Goal: Task Accomplishment & Management: Use online tool/utility

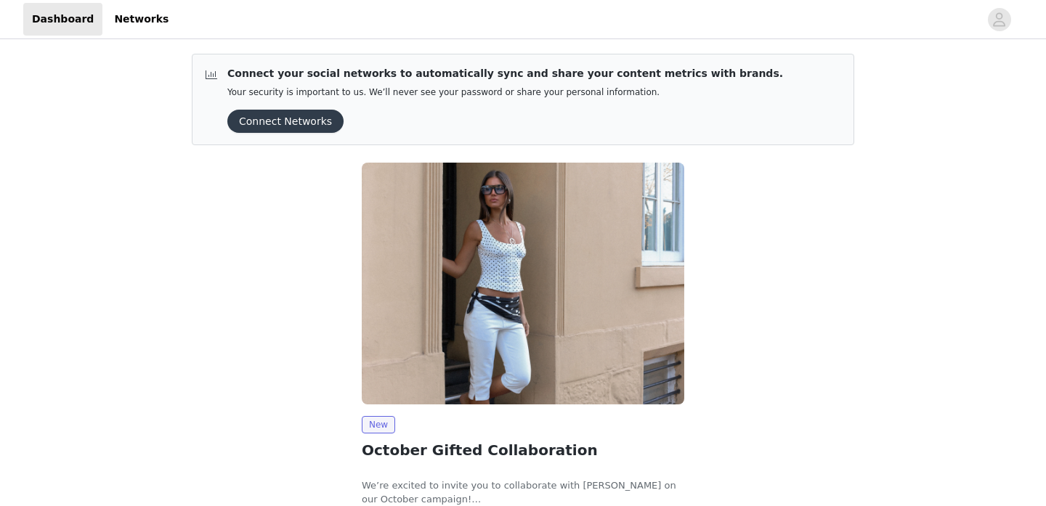
scroll to position [108, 0]
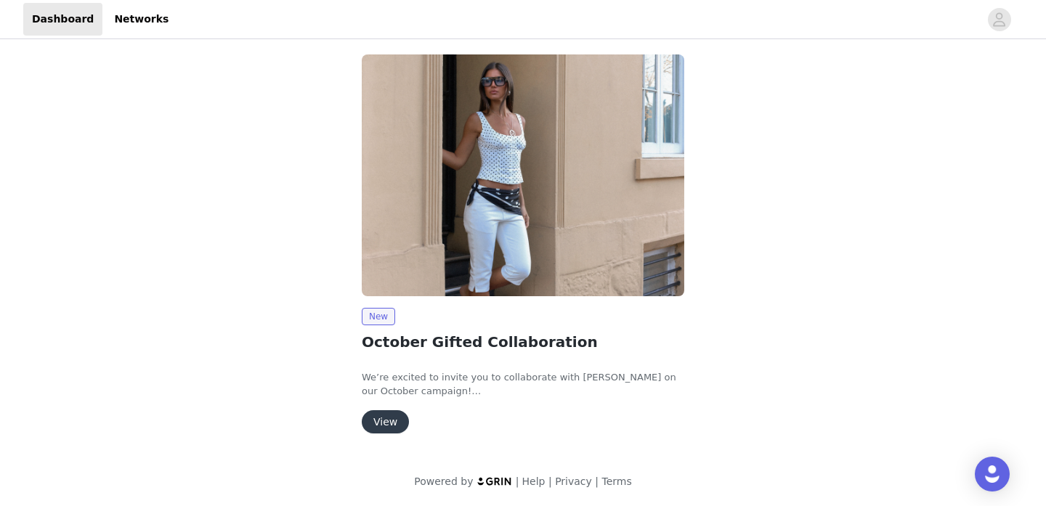
click at [387, 444] on div "New October Gifted Collaboration We’re excited to invite you to collaborate wit…" at bounding box center [523, 247] width 340 height 402
click at [387, 424] on button "View" at bounding box center [385, 421] width 47 height 23
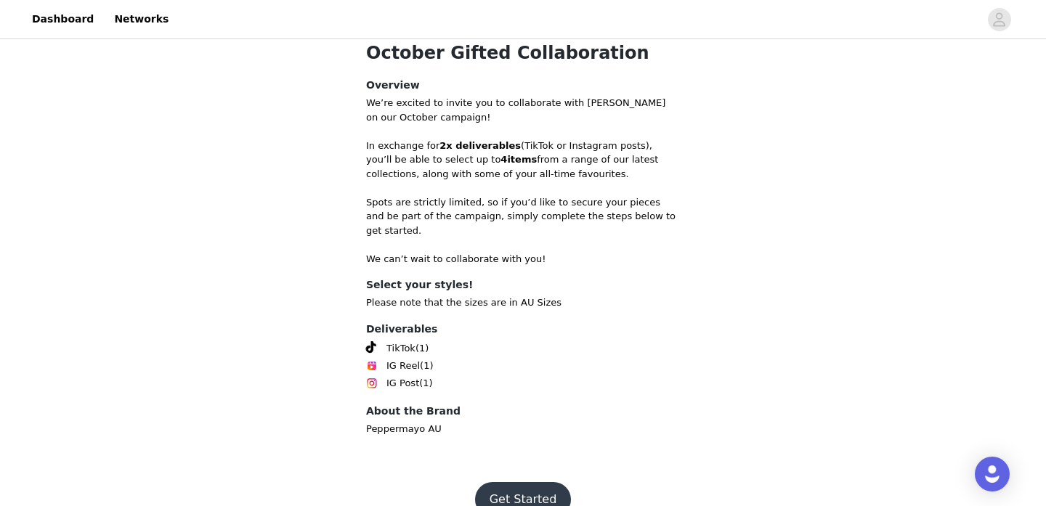
scroll to position [333, 0]
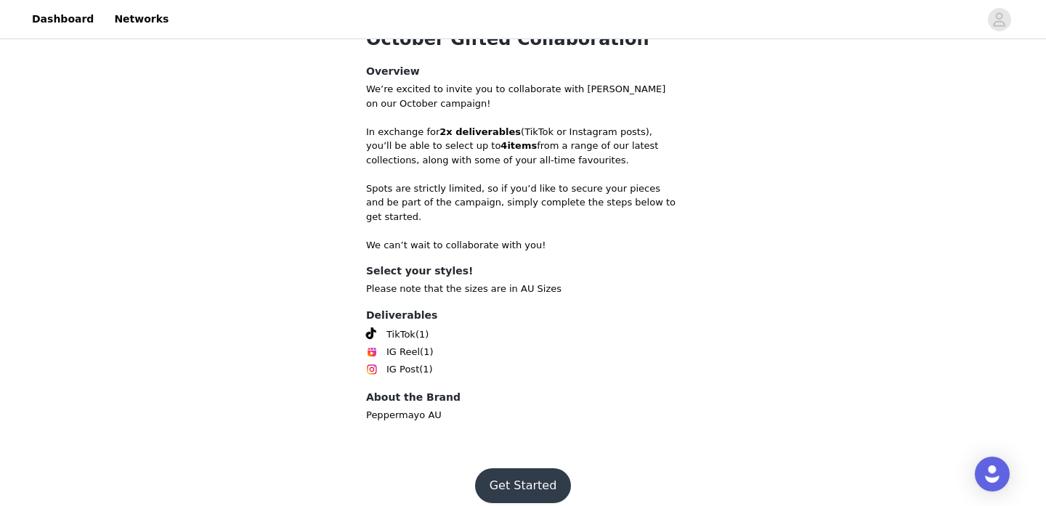
click at [510, 468] on button "Get Started" at bounding box center [523, 485] width 97 height 35
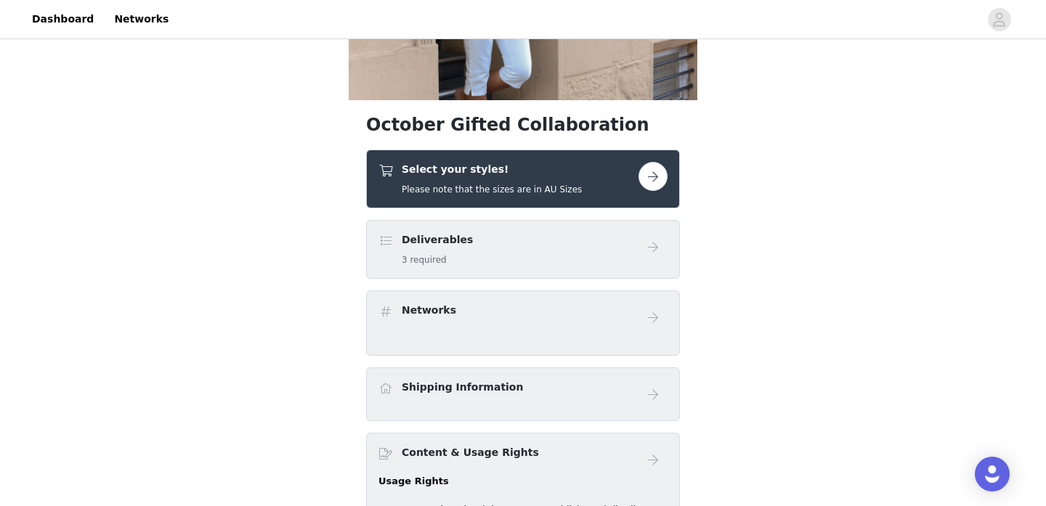
scroll to position [209, 0]
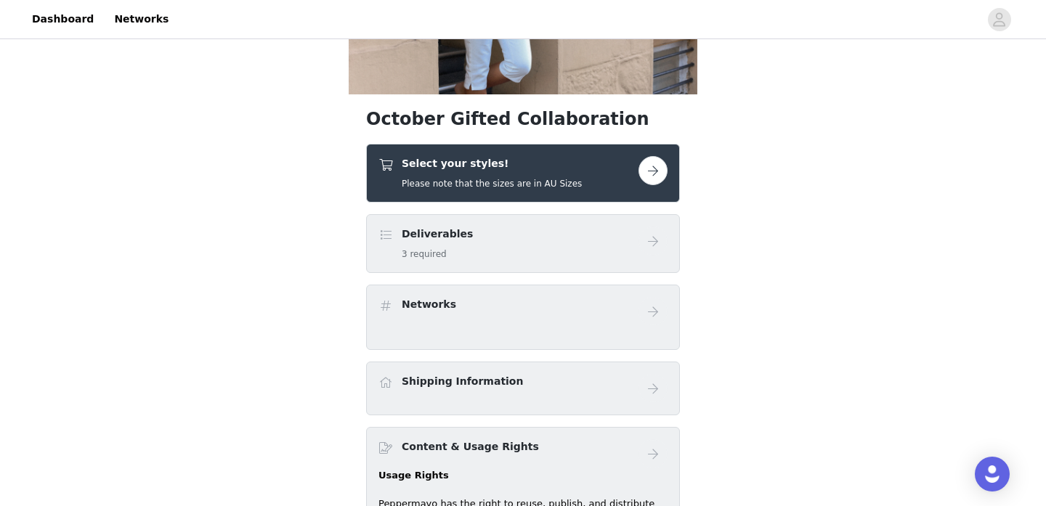
click at [651, 174] on button "button" at bounding box center [652, 170] width 29 height 29
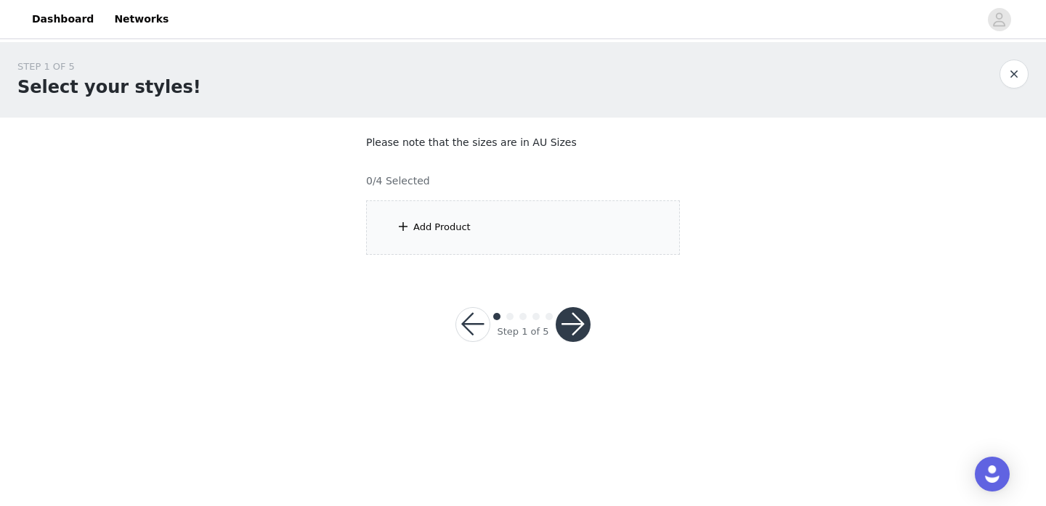
click at [459, 221] on div "Add Product" at bounding box center [441, 227] width 57 height 15
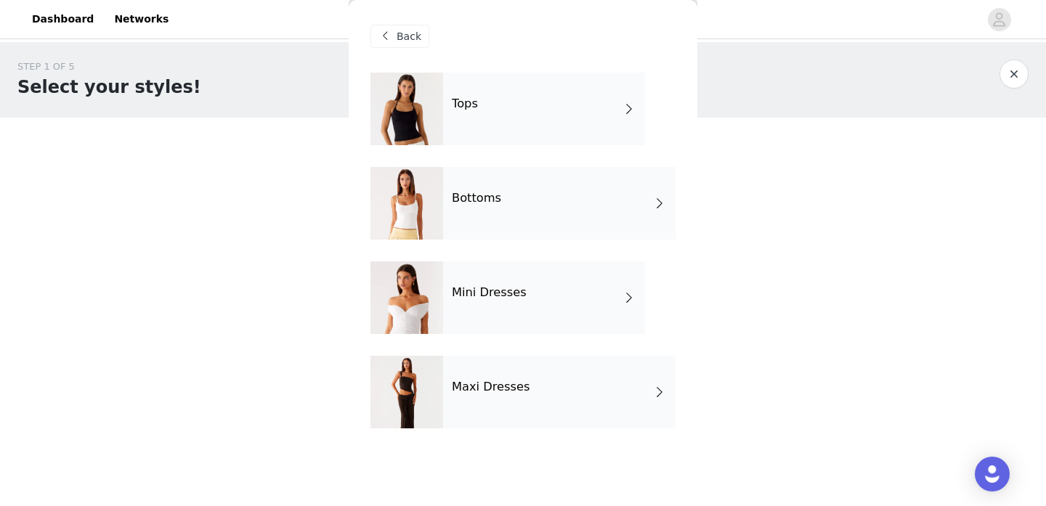
click at [454, 360] on div "Maxi Dresses" at bounding box center [559, 392] width 232 height 73
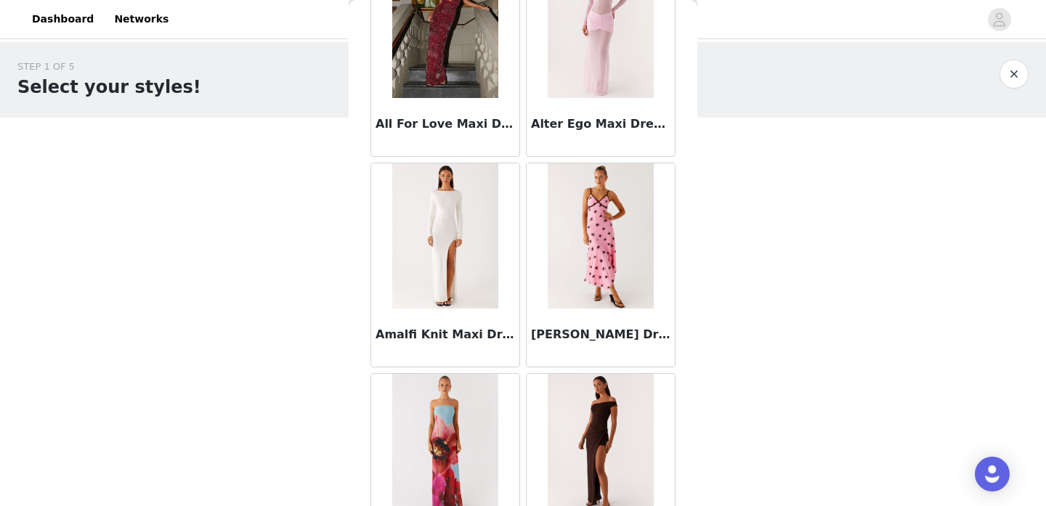
scroll to position [1395, 0]
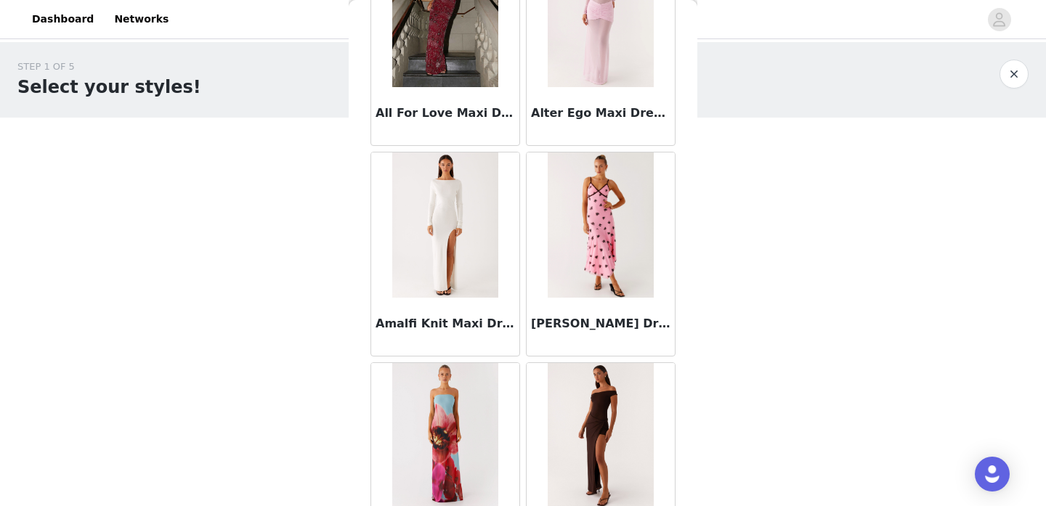
click at [453, 230] on img at bounding box center [444, 225] width 105 height 145
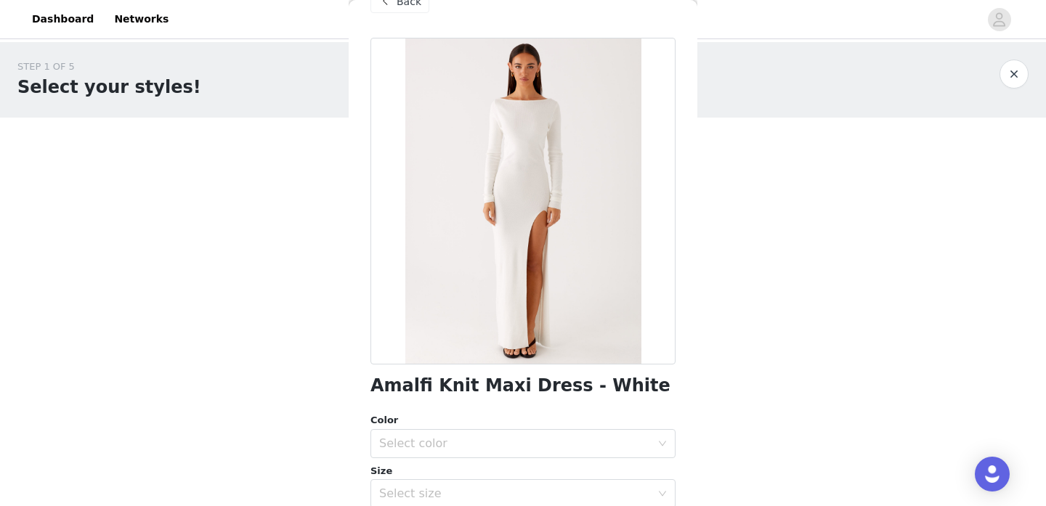
scroll to position [0, 0]
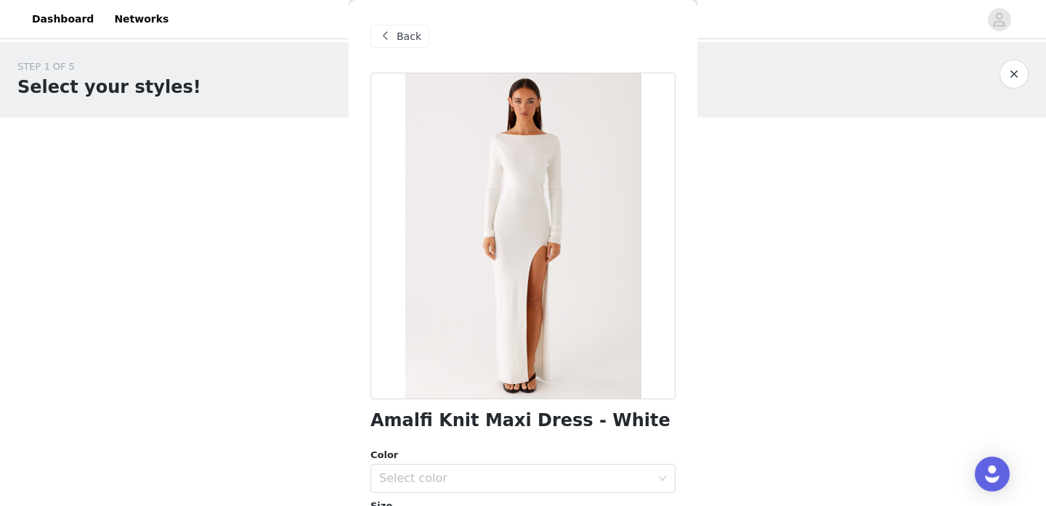
click at [402, 49] on div "Back" at bounding box center [522, 36] width 305 height 73
click at [402, 44] on div "Back" at bounding box center [399, 36] width 59 height 23
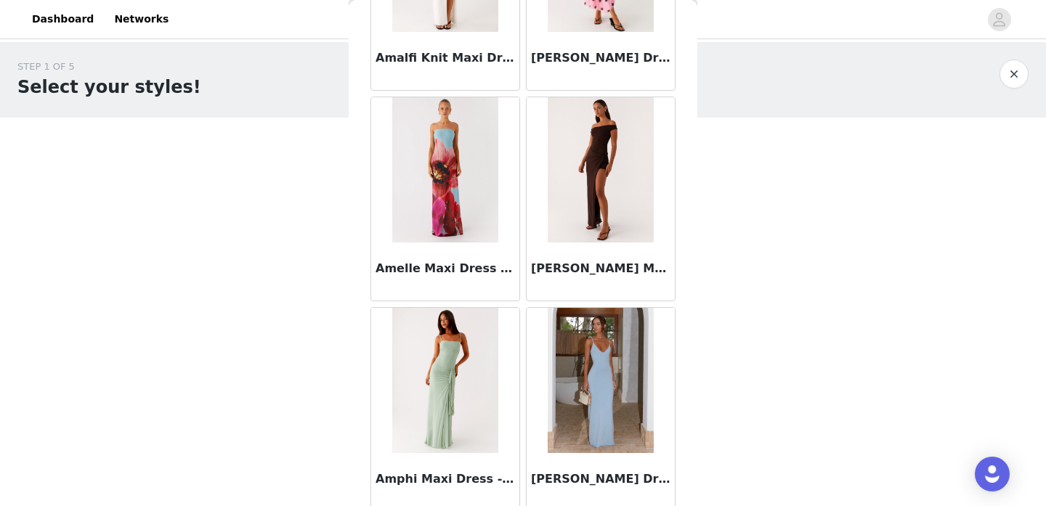
scroll to position [1716, 0]
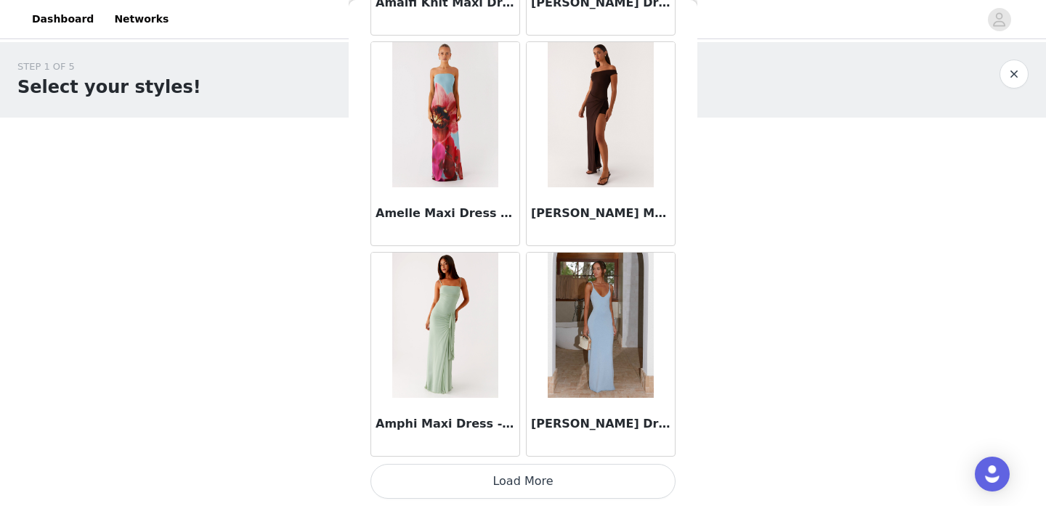
click at [482, 489] on button "Load More" at bounding box center [522, 481] width 305 height 35
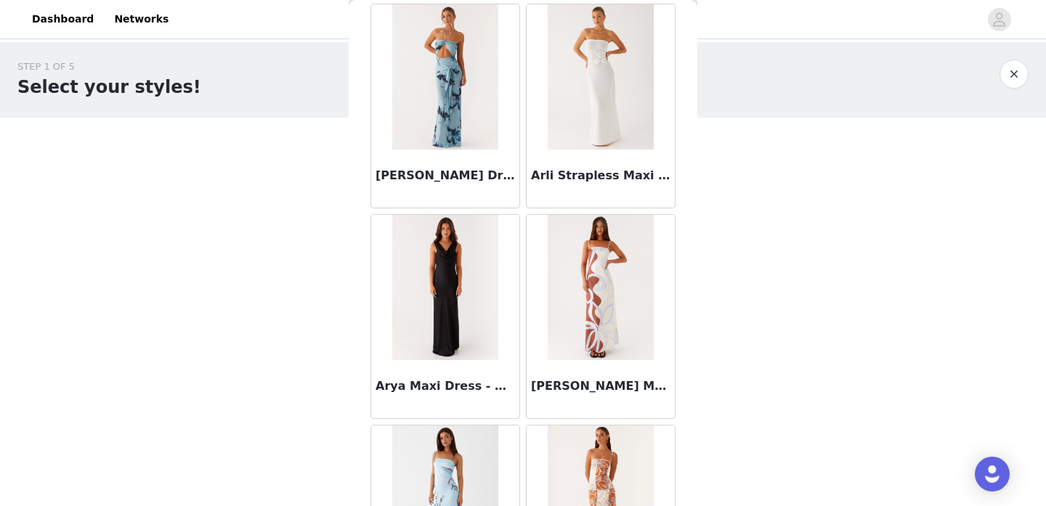
scroll to position [3823, 0]
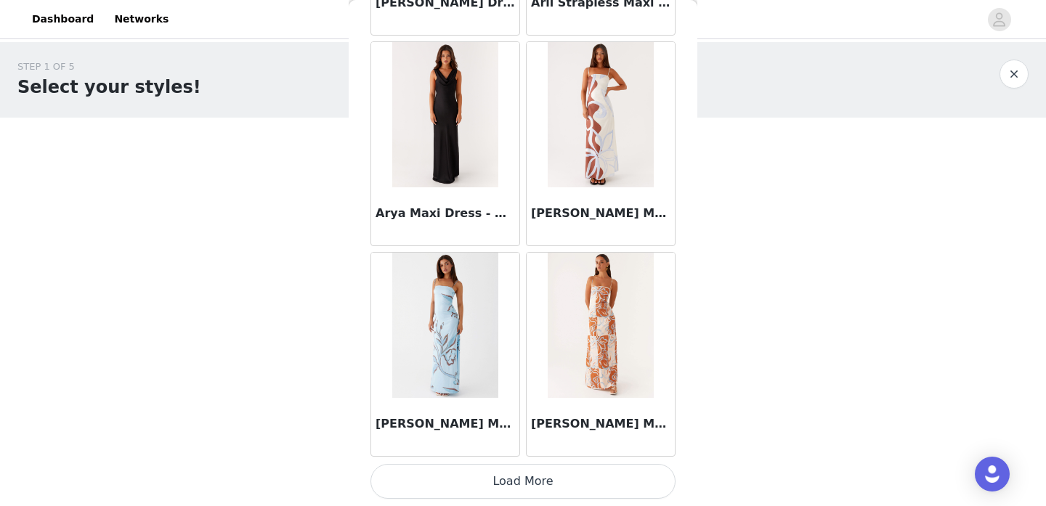
click at [507, 474] on button "Load More" at bounding box center [522, 481] width 305 height 35
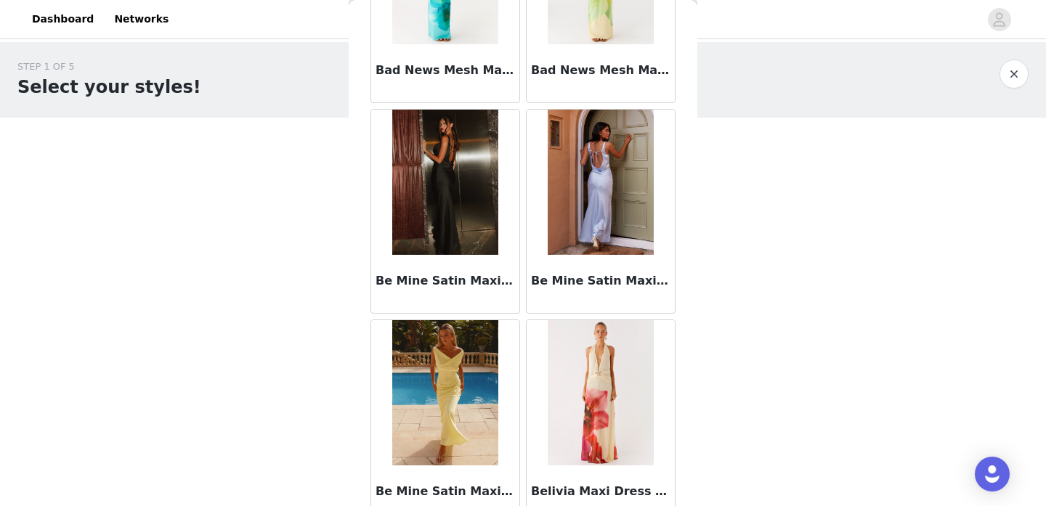
scroll to position [5929, 0]
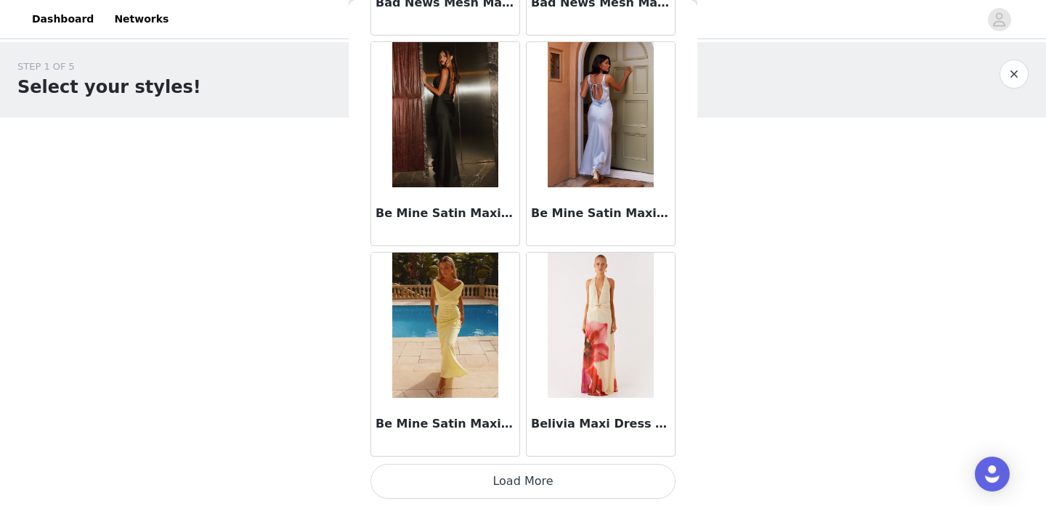
click at [508, 485] on button "Load More" at bounding box center [522, 481] width 305 height 35
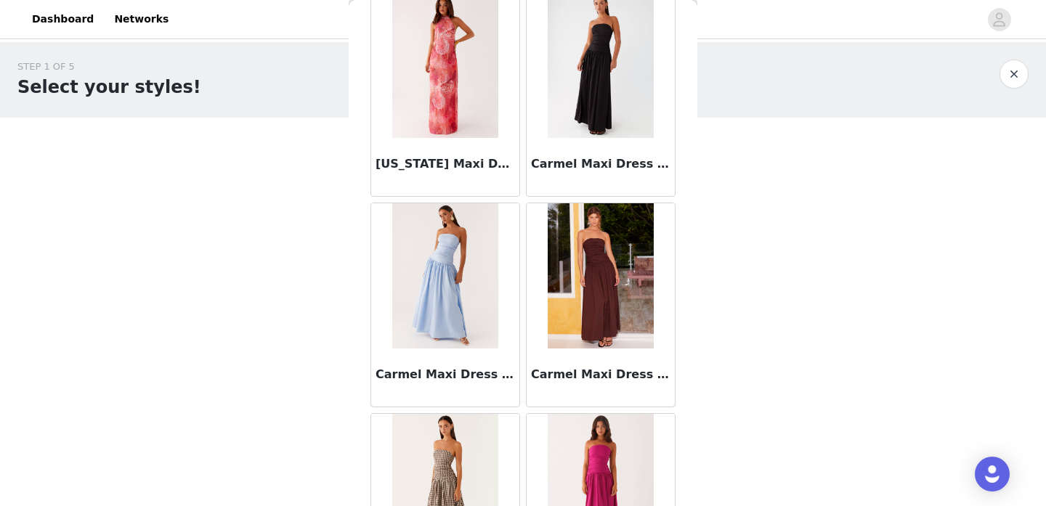
scroll to position [8035, 0]
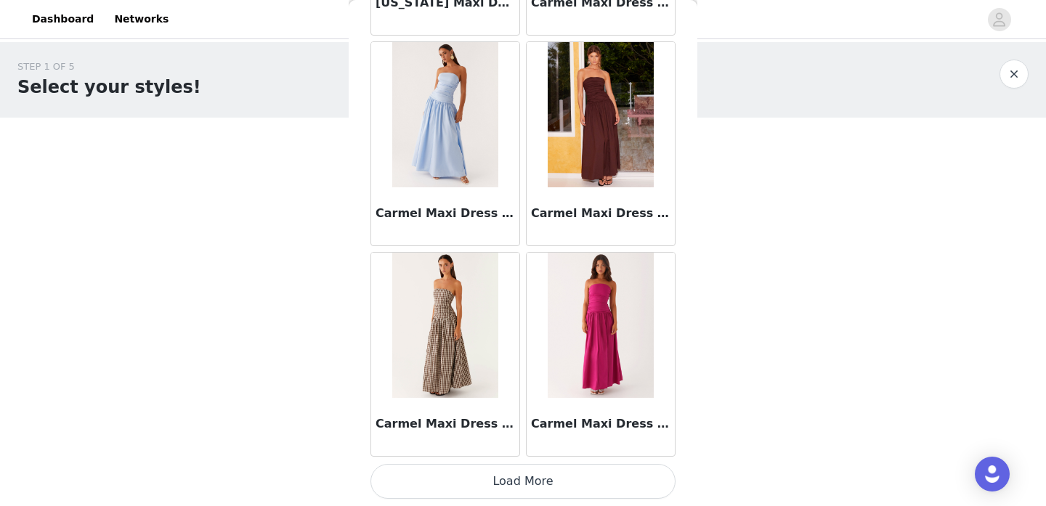
click at [516, 472] on button "Load More" at bounding box center [522, 481] width 305 height 35
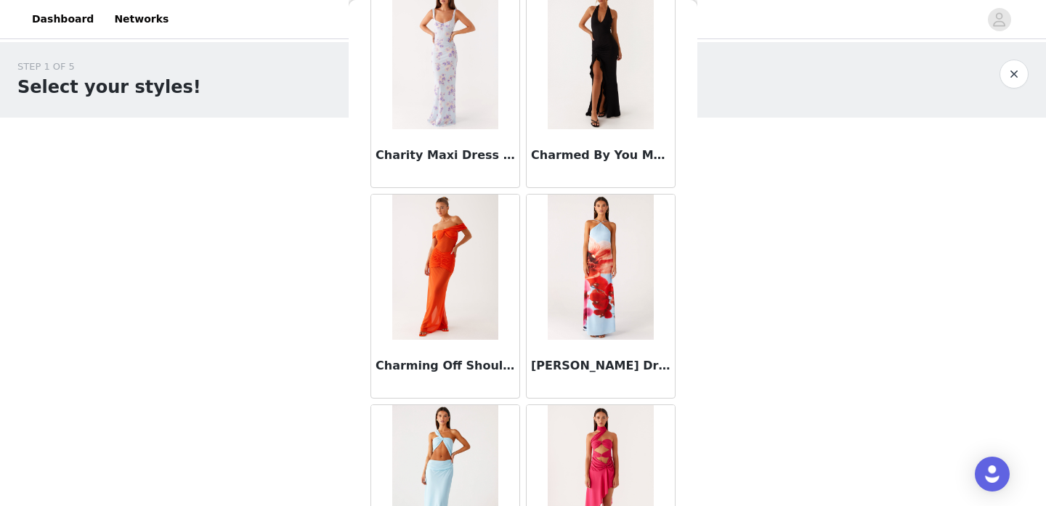
scroll to position [10142, 0]
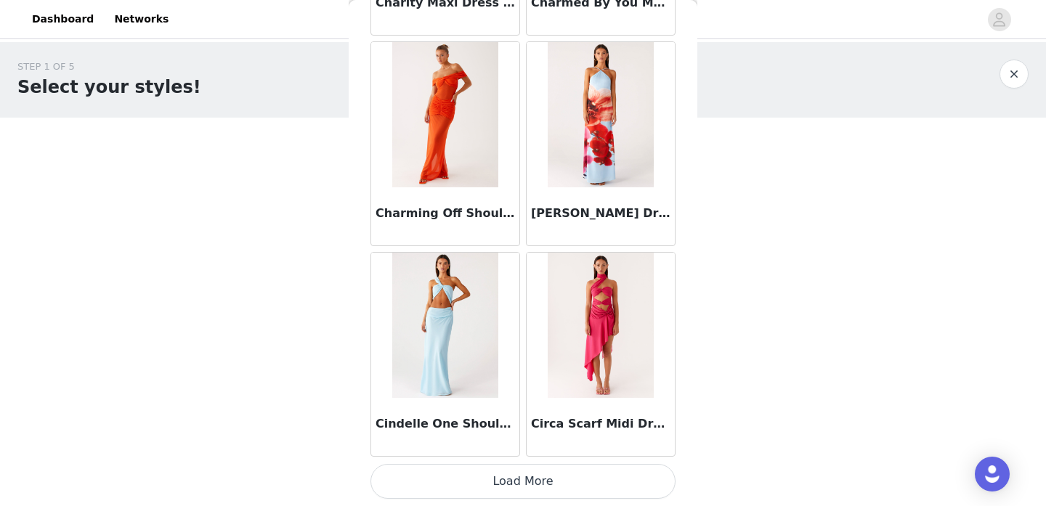
click at [512, 471] on button "Load More" at bounding box center [522, 481] width 305 height 35
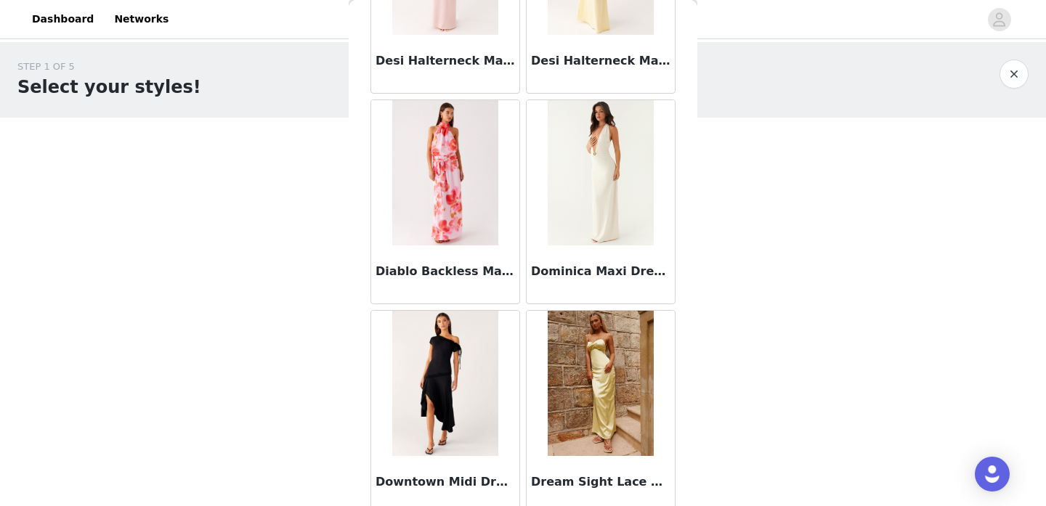
scroll to position [12248, 0]
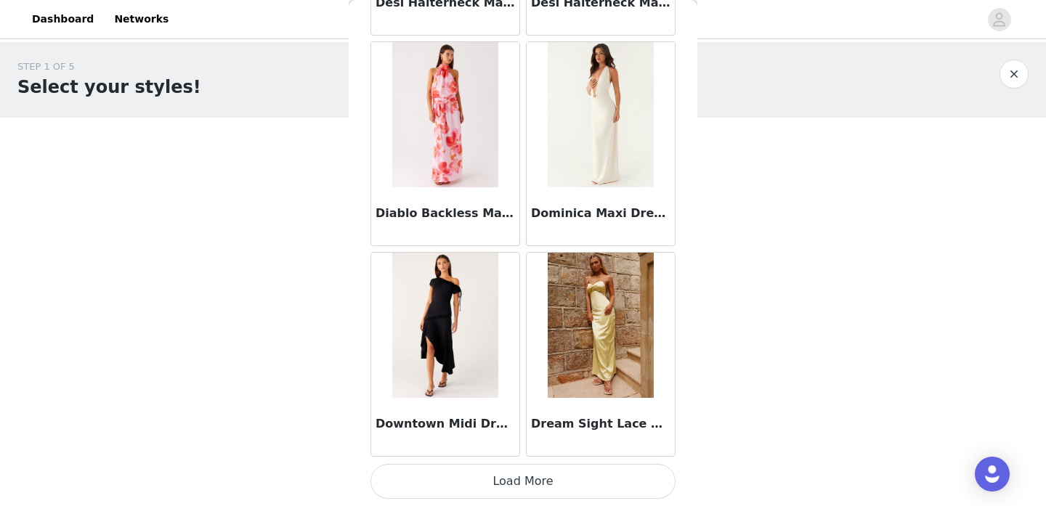
click at [524, 493] on button "Load More" at bounding box center [522, 481] width 305 height 35
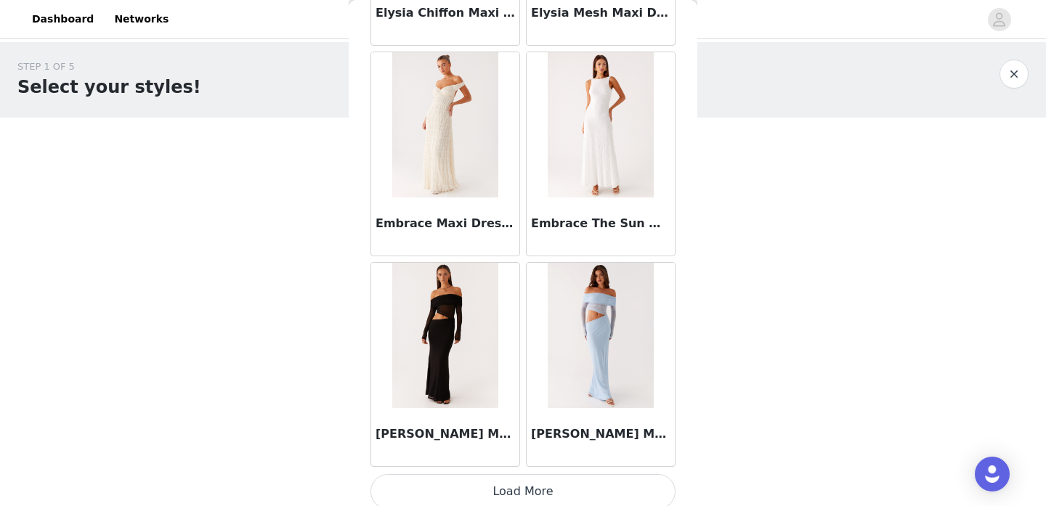
scroll to position [14354, 0]
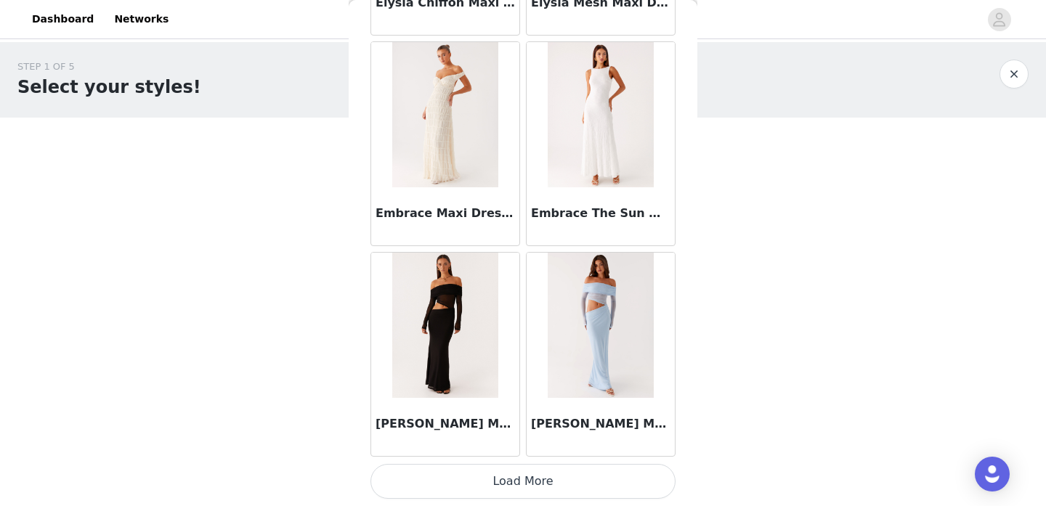
click at [514, 473] on button "Load More" at bounding box center [522, 481] width 305 height 35
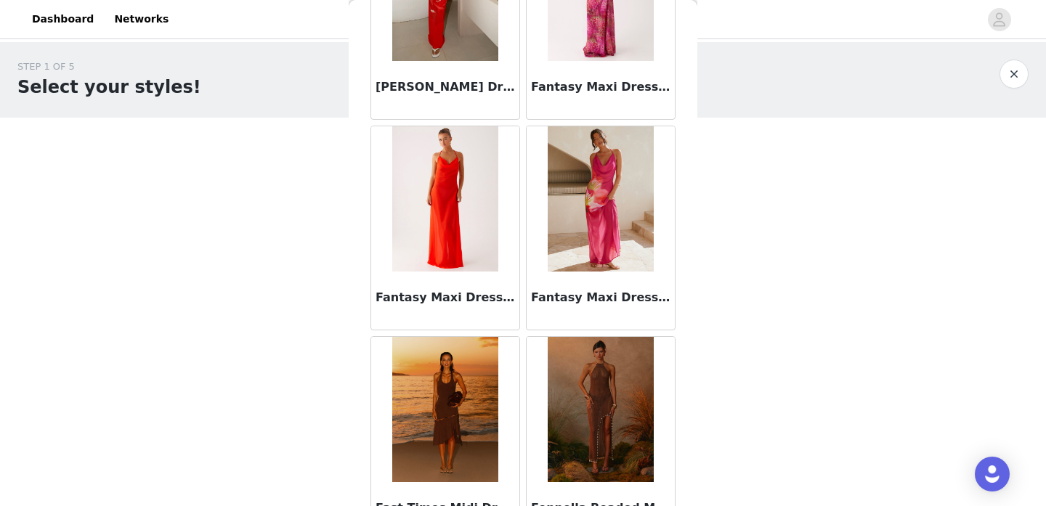
scroll to position [16460, 0]
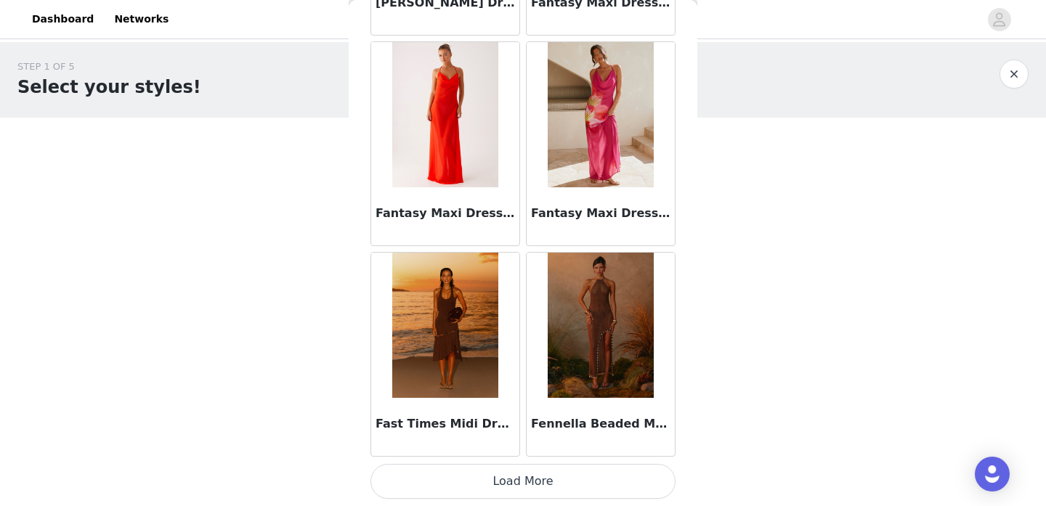
click at [518, 482] on button "Load More" at bounding box center [522, 481] width 305 height 35
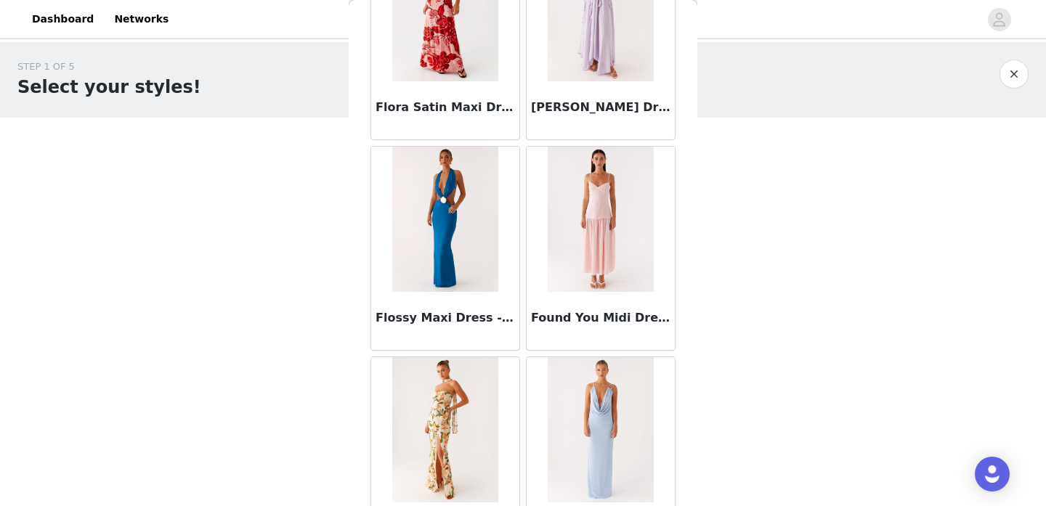
scroll to position [18567, 0]
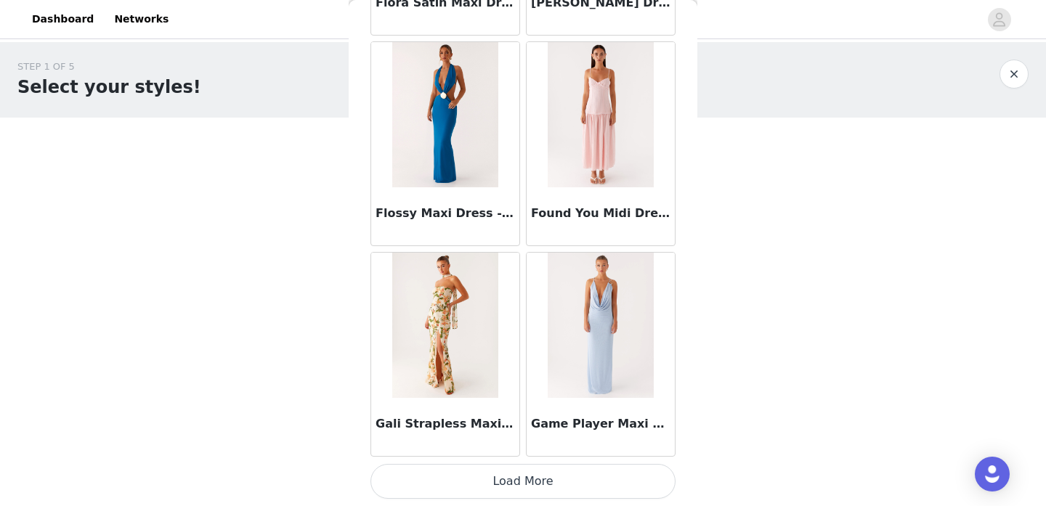
click at [521, 468] on button "Load More" at bounding box center [522, 481] width 305 height 35
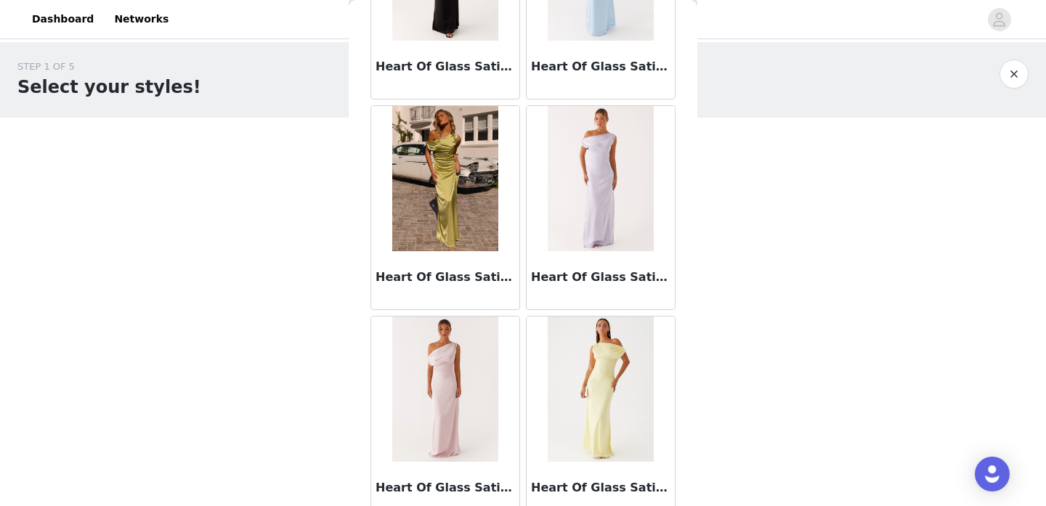
scroll to position [20673, 0]
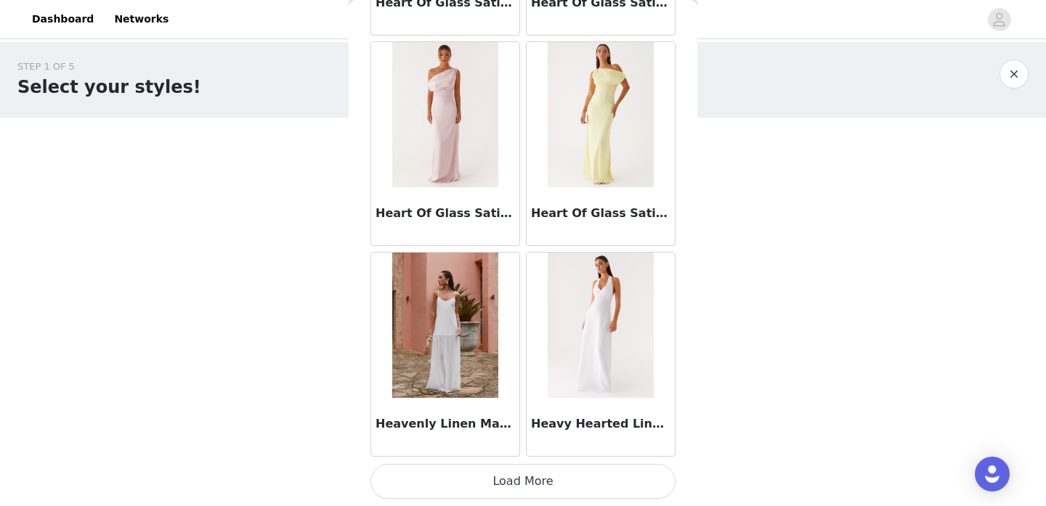
click at [510, 474] on button "Load More" at bounding box center [522, 481] width 305 height 35
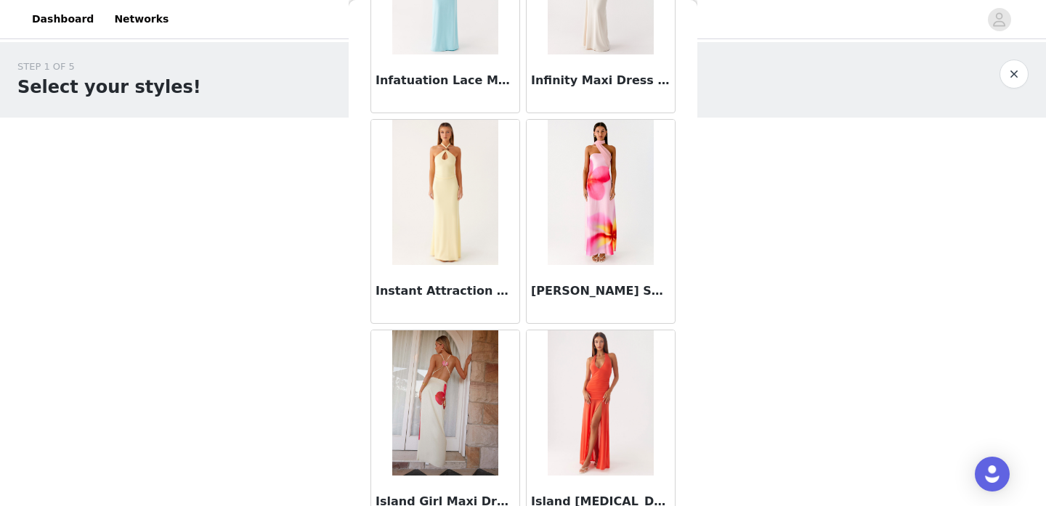
scroll to position [22779, 0]
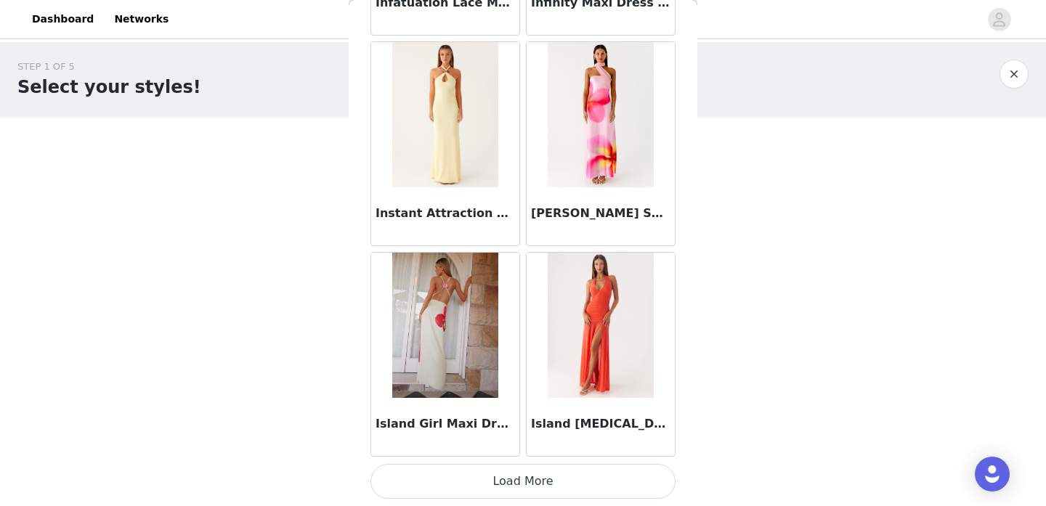
click at [524, 473] on button "Load More" at bounding box center [522, 481] width 305 height 35
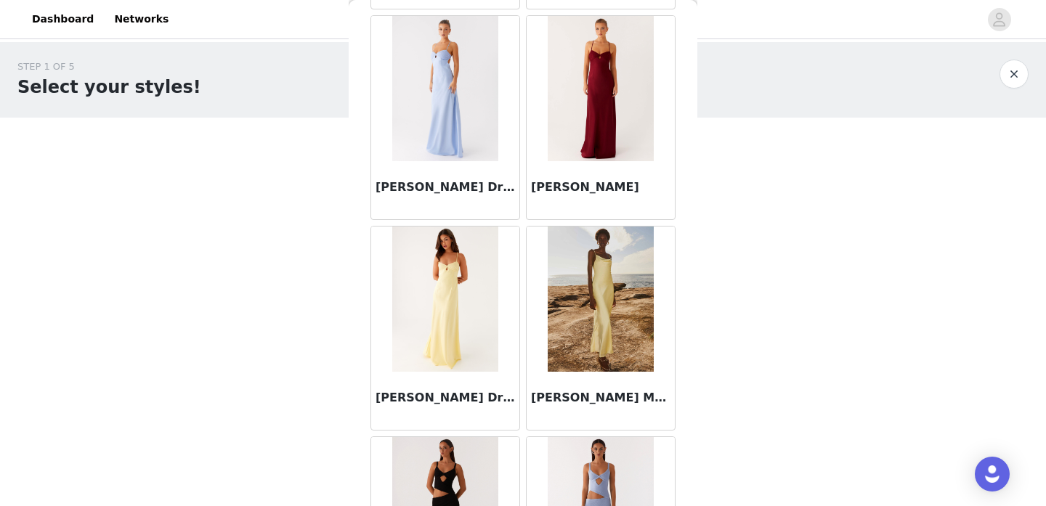
scroll to position [24886, 0]
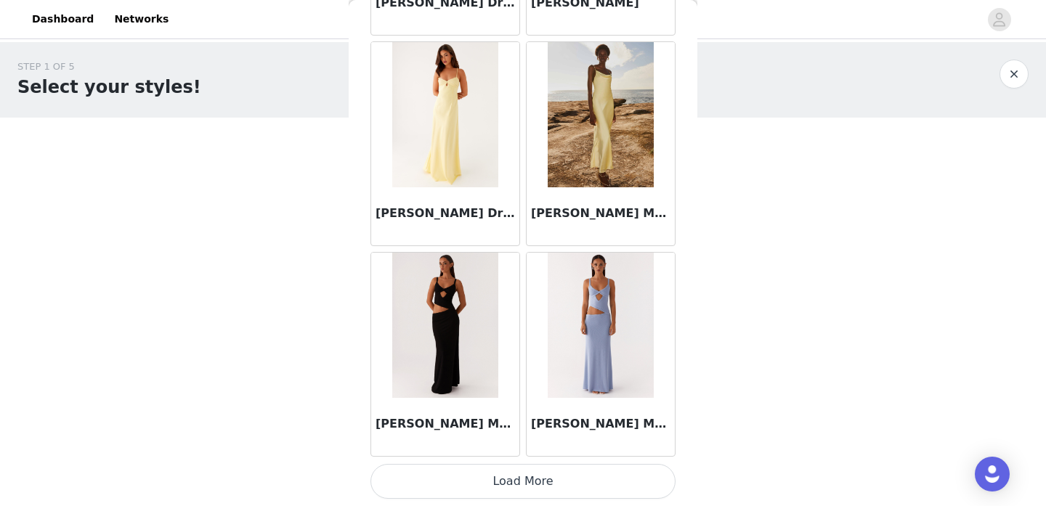
click at [529, 477] on button "Load More" at bounding box center [522, 481] width 305 height 35
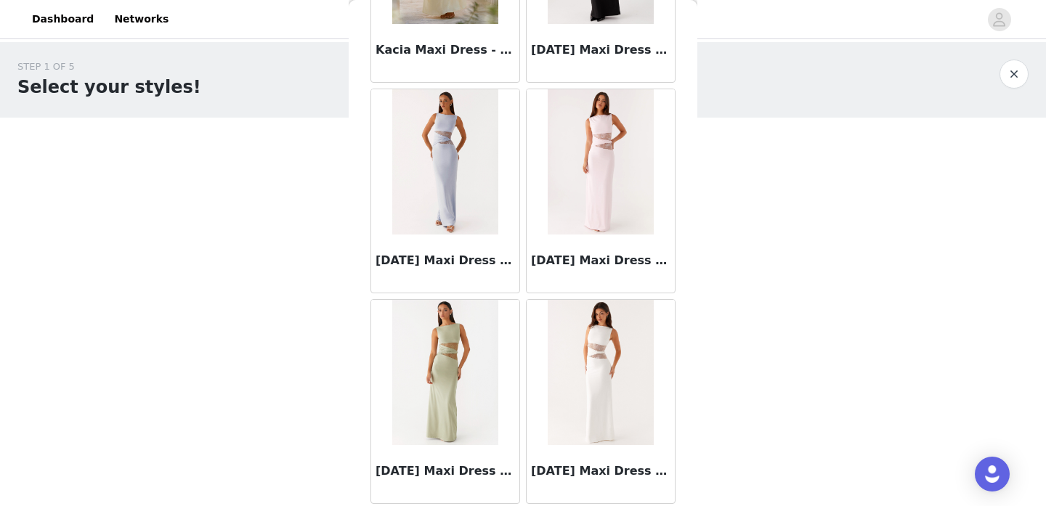
scroll to position [26992, 0]
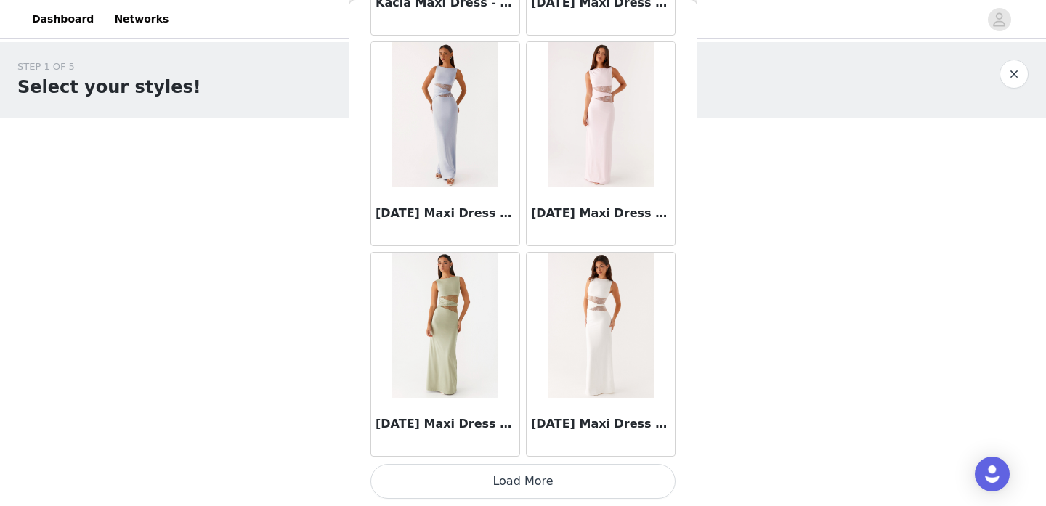
click at [515, 482] on button "Load More" at bounding box center [522, 481] width 305 height 35
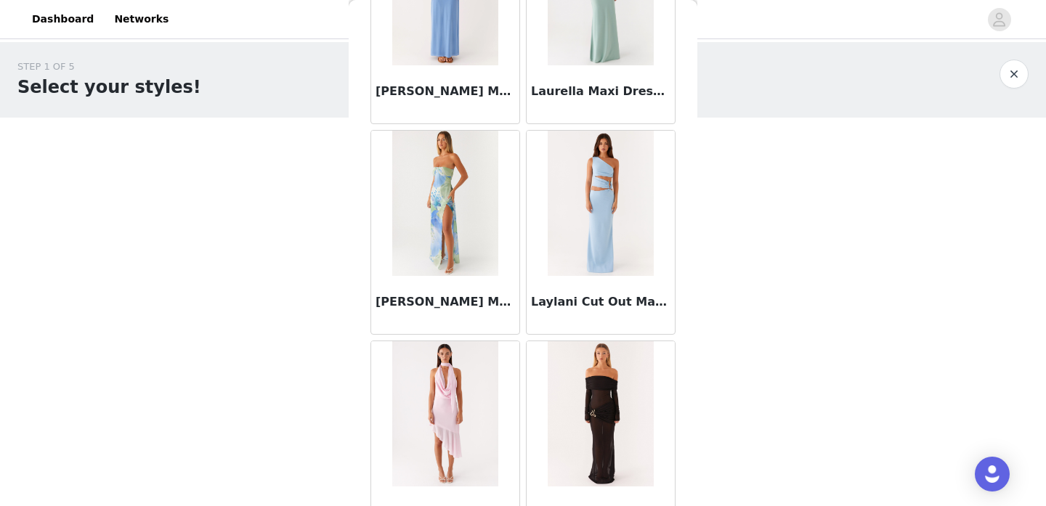
scroll to position [29098, 0]
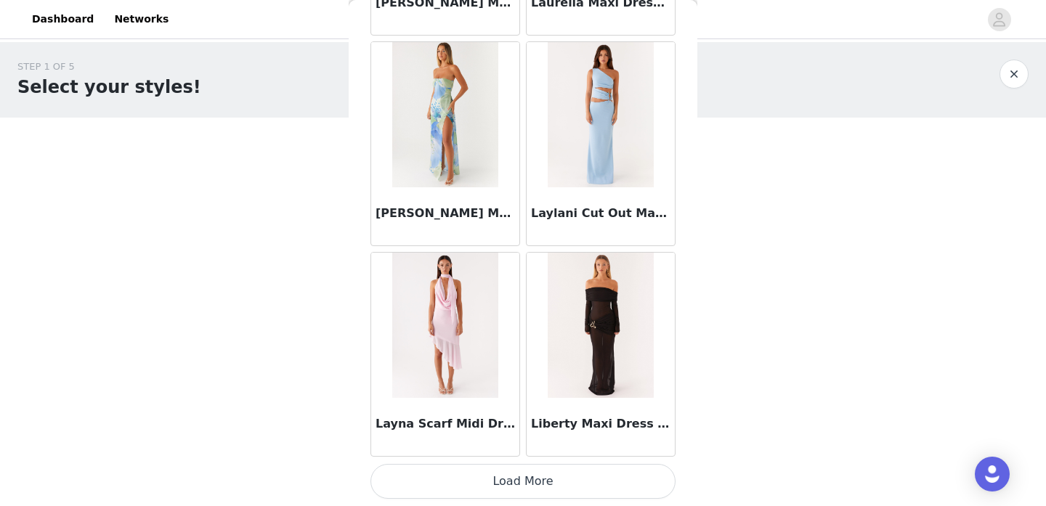
click at [523, 474] on button "Load More" at bounding box center [522, 481] width 305 height 35
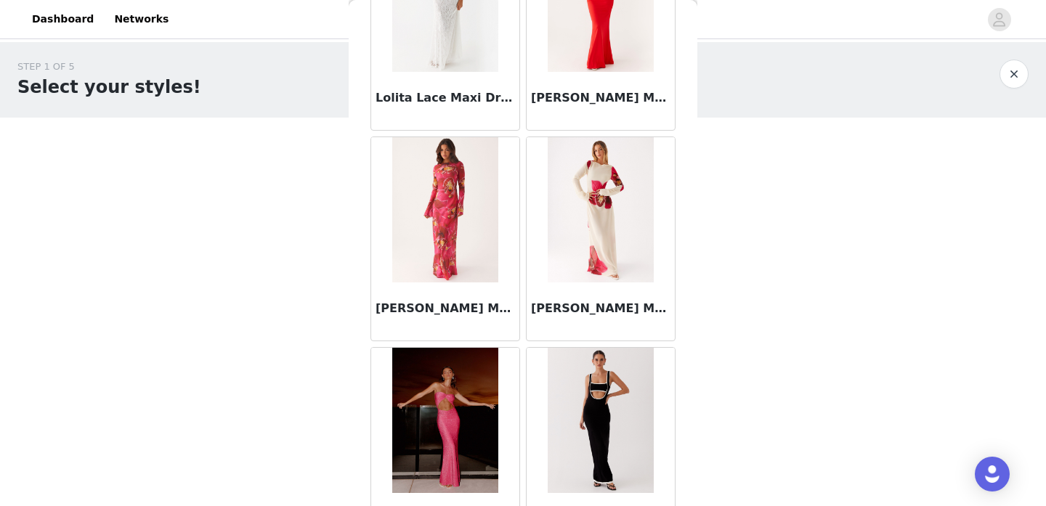
scroll to position [30047, 0]
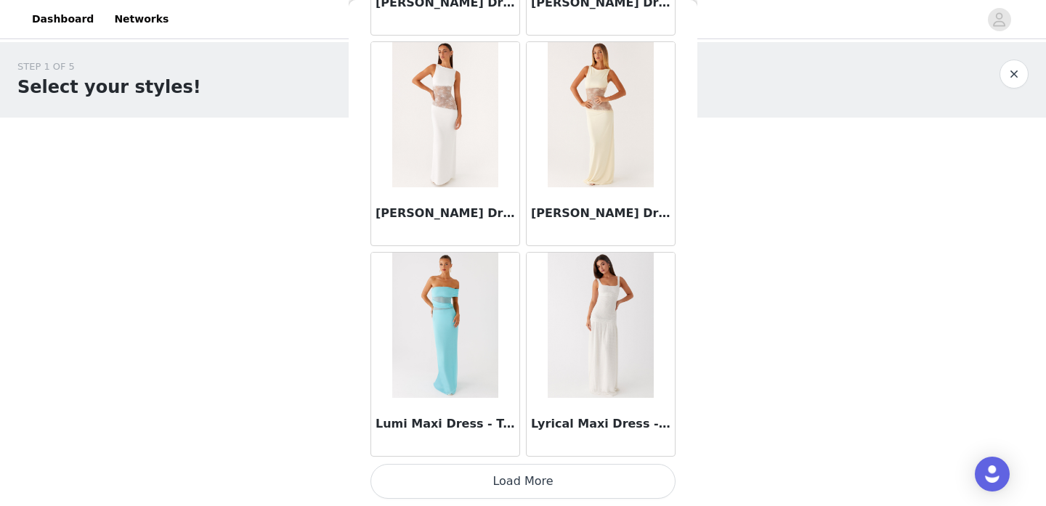
click at [521, 486] on button "Load More" at bounding box center [522, 481] width 305 height 35
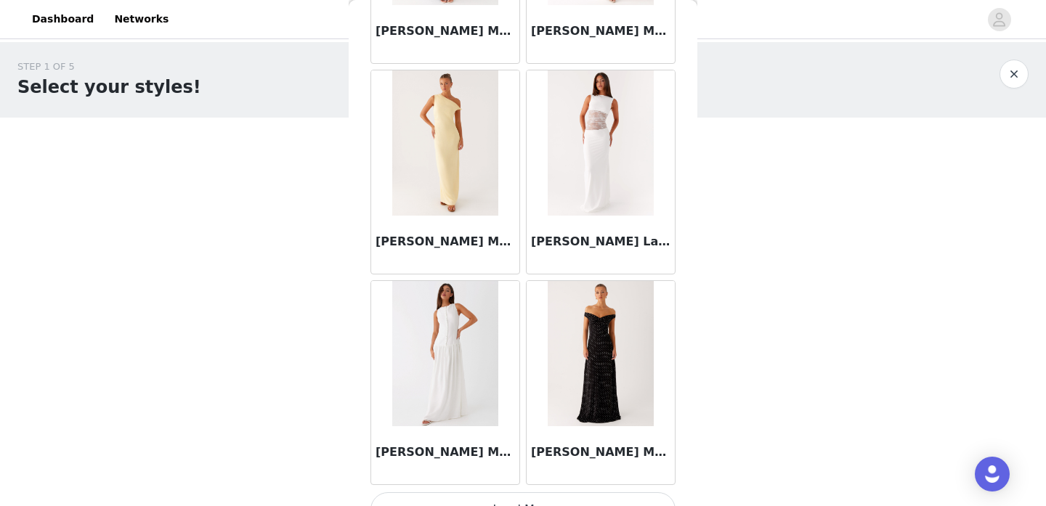
scroll to position [33311, 0]
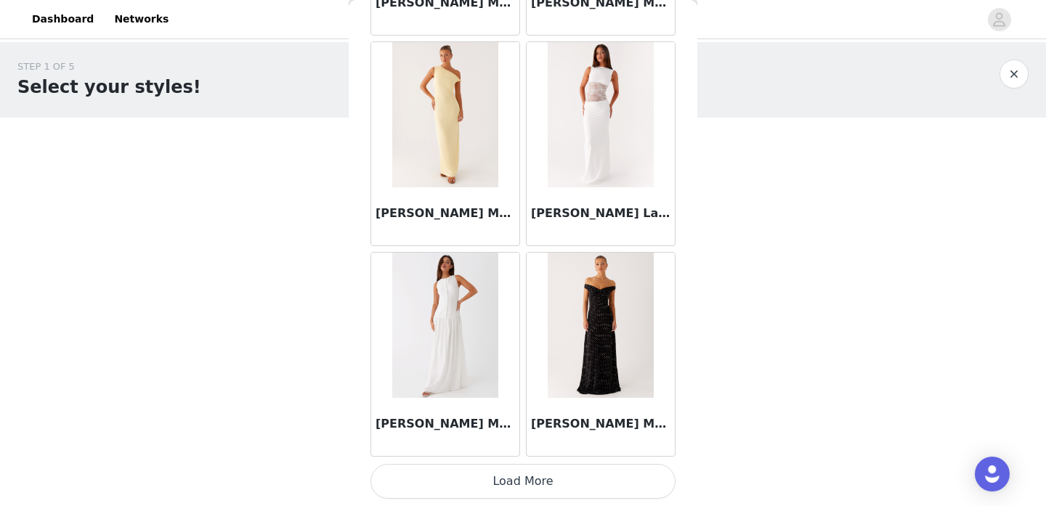
click at [522, 473] on button "Load More" at bounding box center [522, 481] width 305 height 35
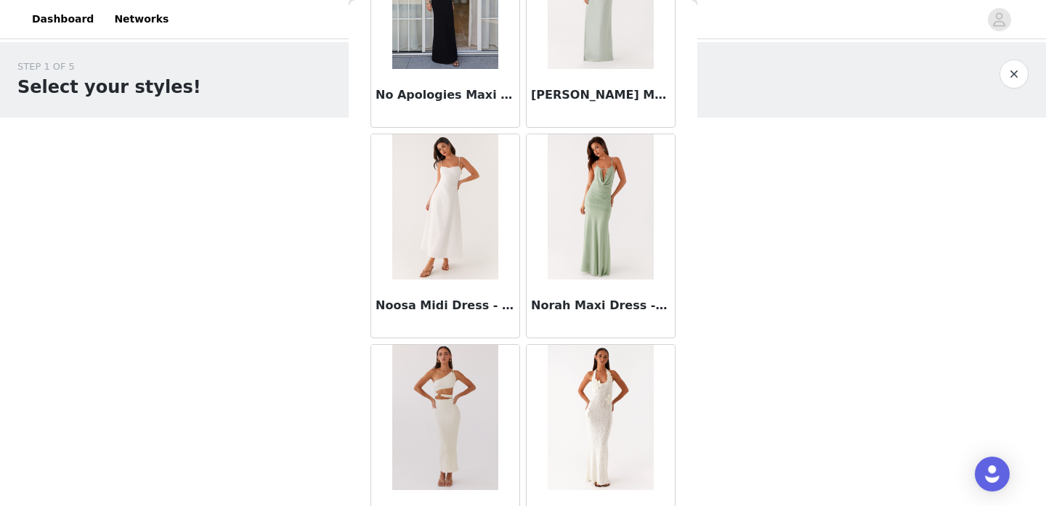
scroll to position [35417, 0]
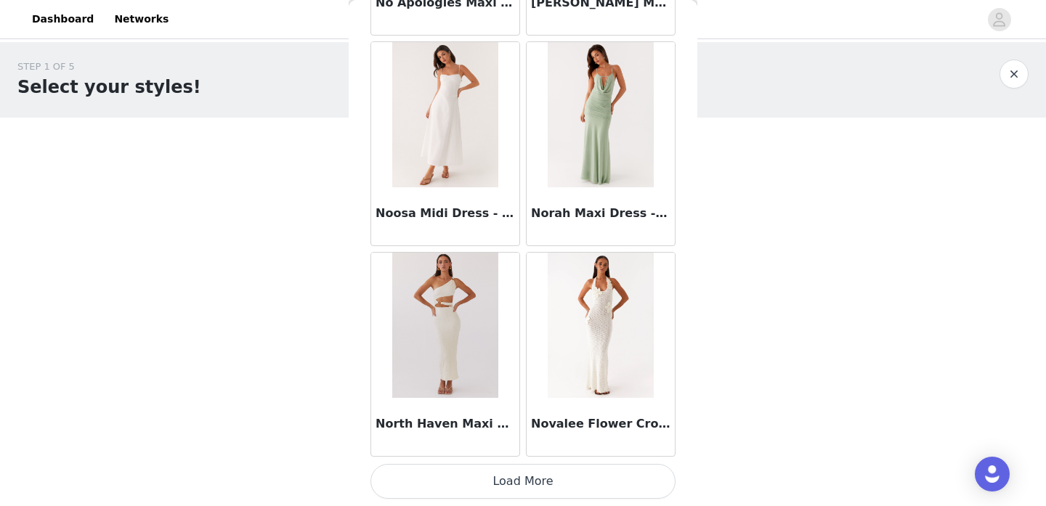
click at [529, 474] on button "Load More" at bounding box center [522, 481] width 305 height 35
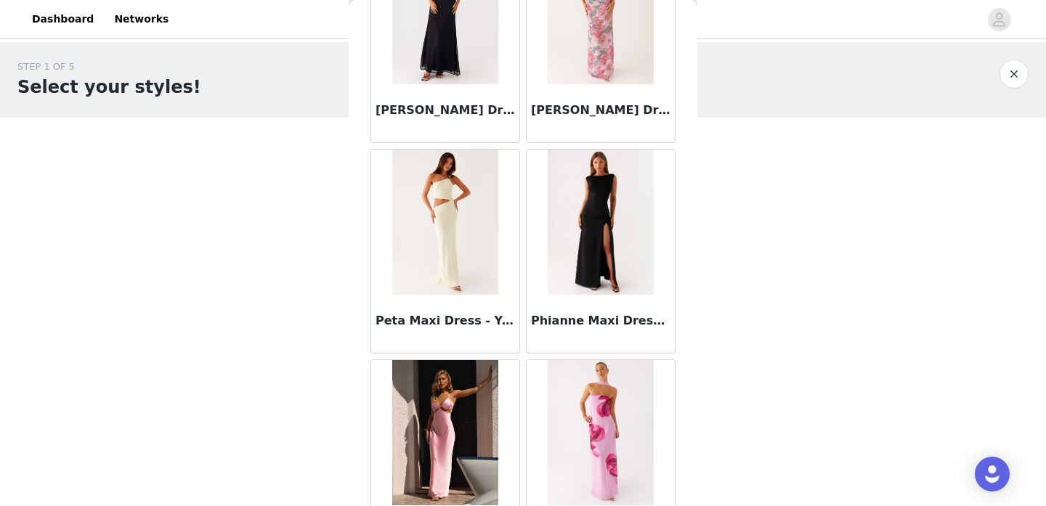
scroll to position [37524, 0]
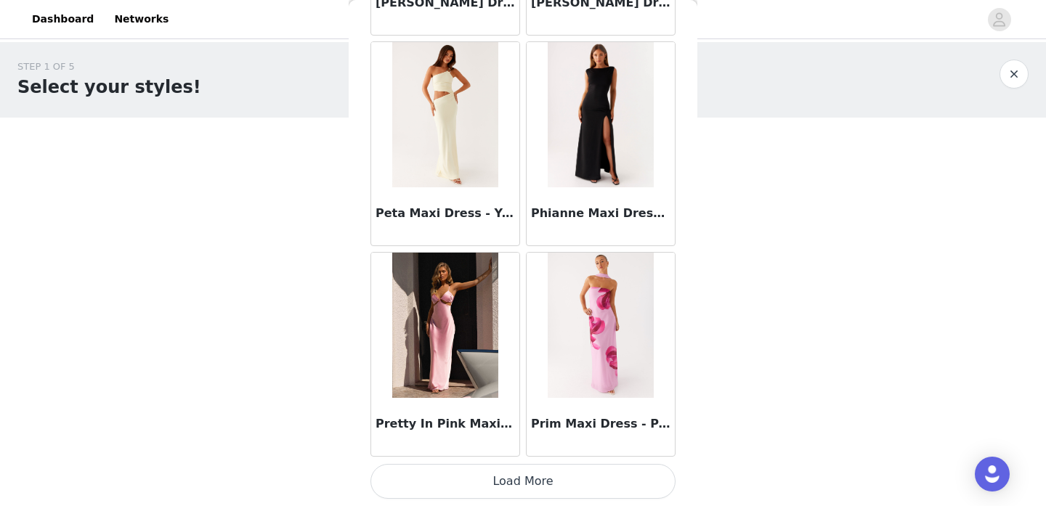
click at [521, 480] on button "Load More" at bounding box center [522, 481] width 305 height 35
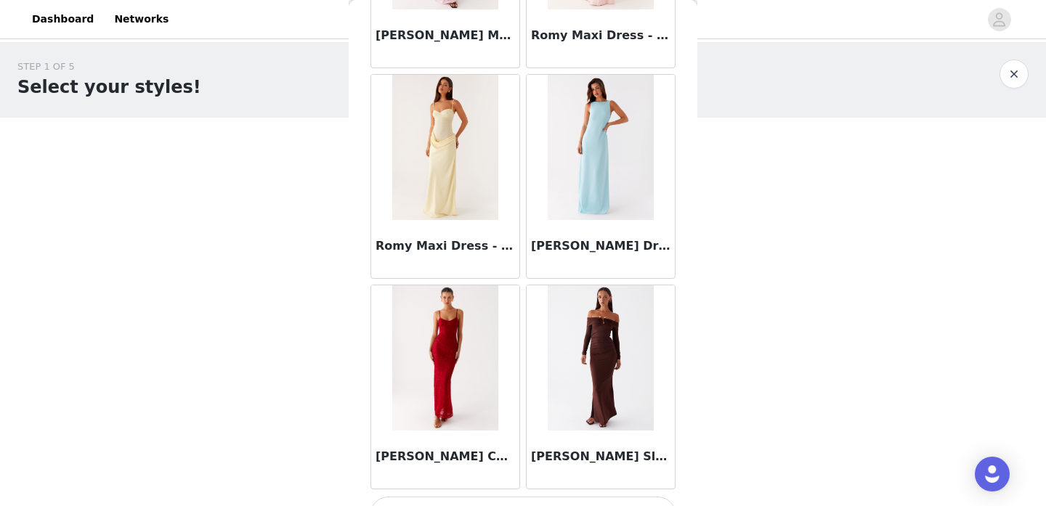
scroll to position [39630, 0]
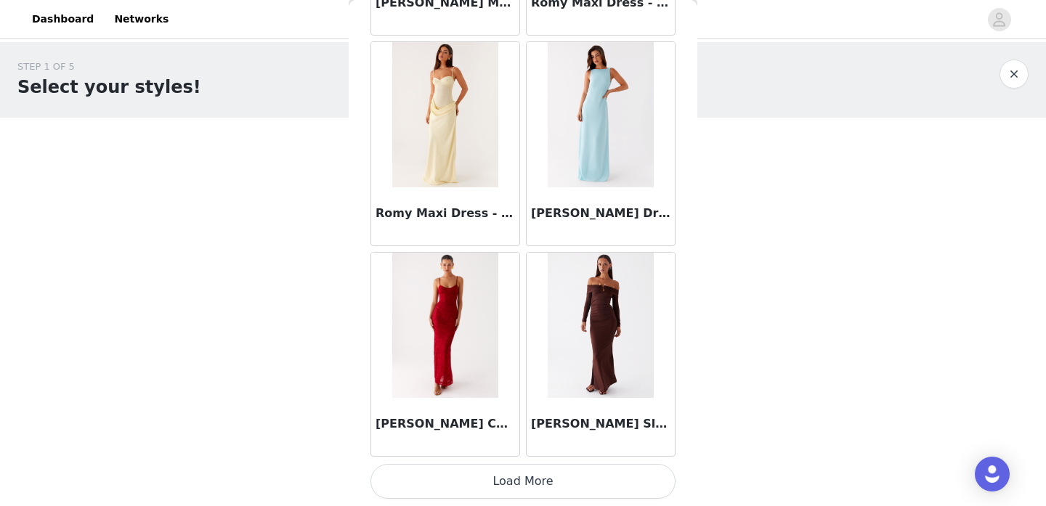
click at [519, 486] on button "Load More" at bounding box center [522, 481] width 305 height 35
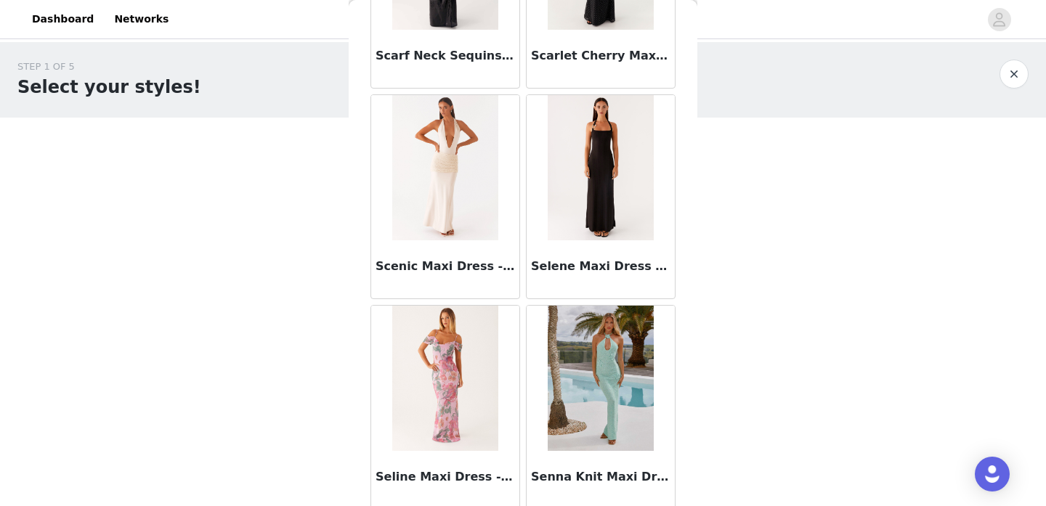
scroll to position [41736, 0]
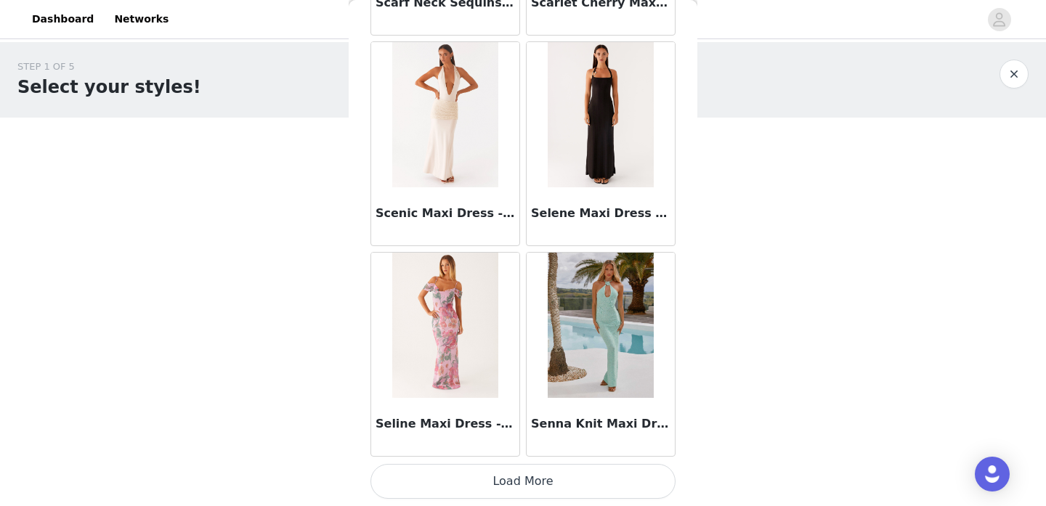
click at [530, 479] on button "Load More" at bounding box center [522, 481] width 305 height 35
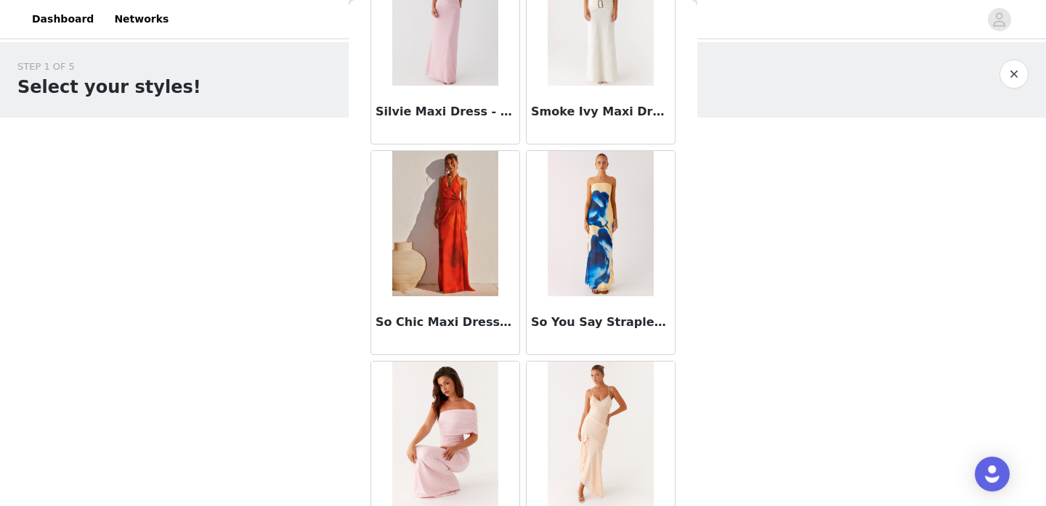
scroll to position [43843, 0]
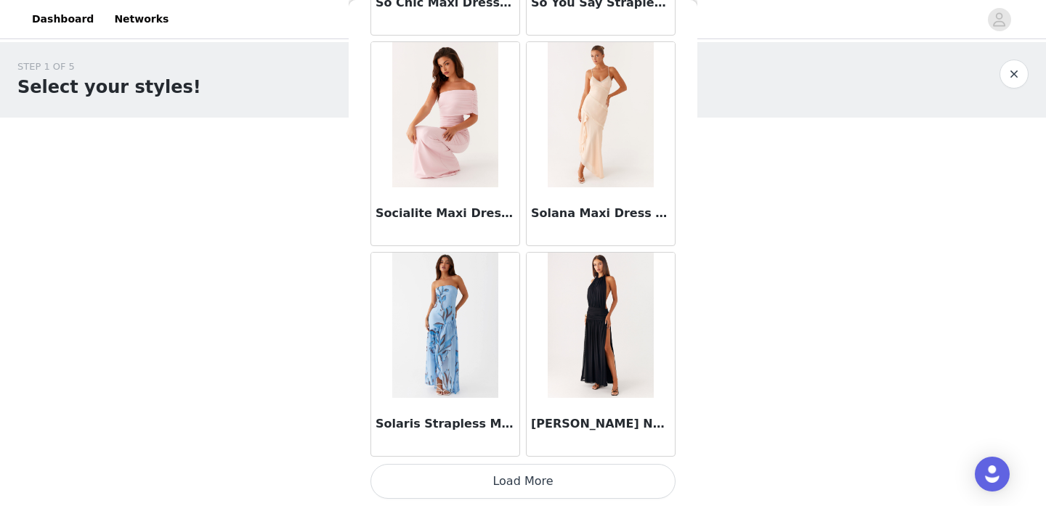
click at [528, 466] on button "Load More" at bounding box center [522, 481] width 305 height 35
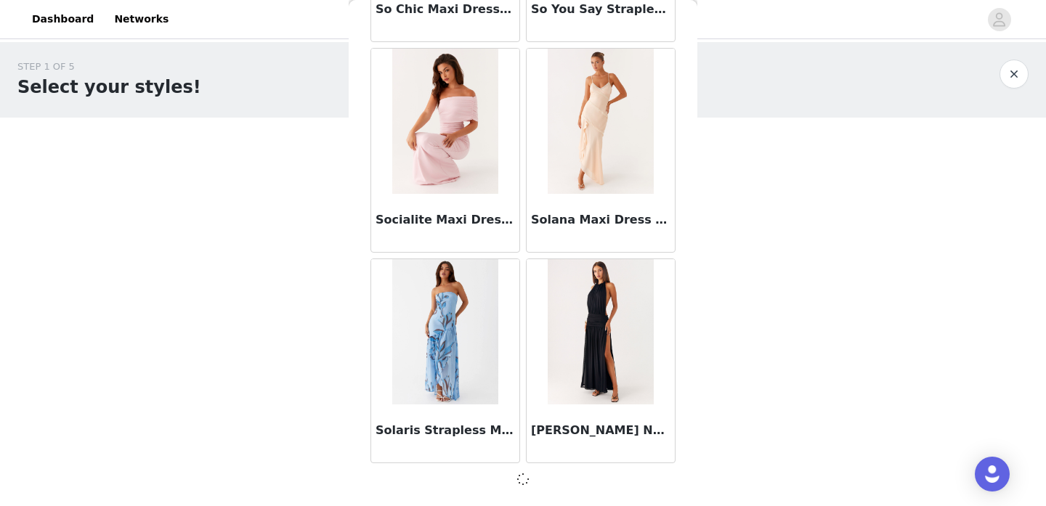
scroll to position [43836, 0]
click at [528, 466] on div "[PERSON_NAME] Neck Maxi Dress - Black" at bounding box center [600, 361] width 155 height 211
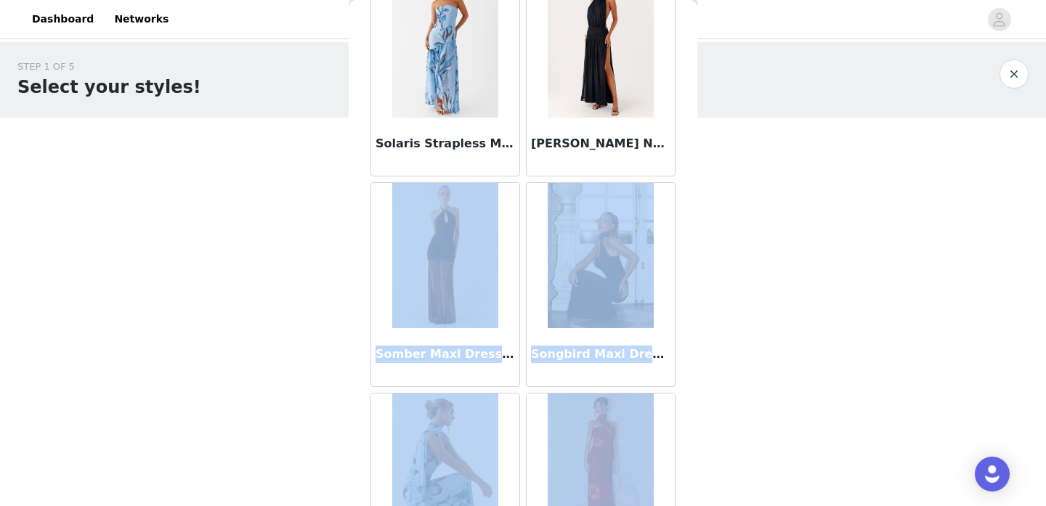
scroll to position [44126, 0]
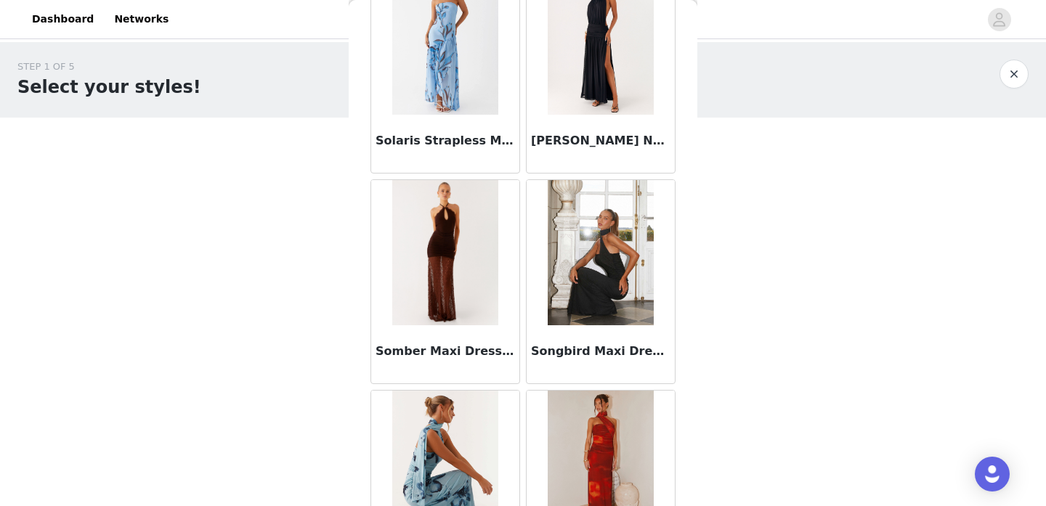
click at [521, 328] on div "Somber Maxi Dress - Chocolate" at bounding box center [445, 281] width 155 height 211
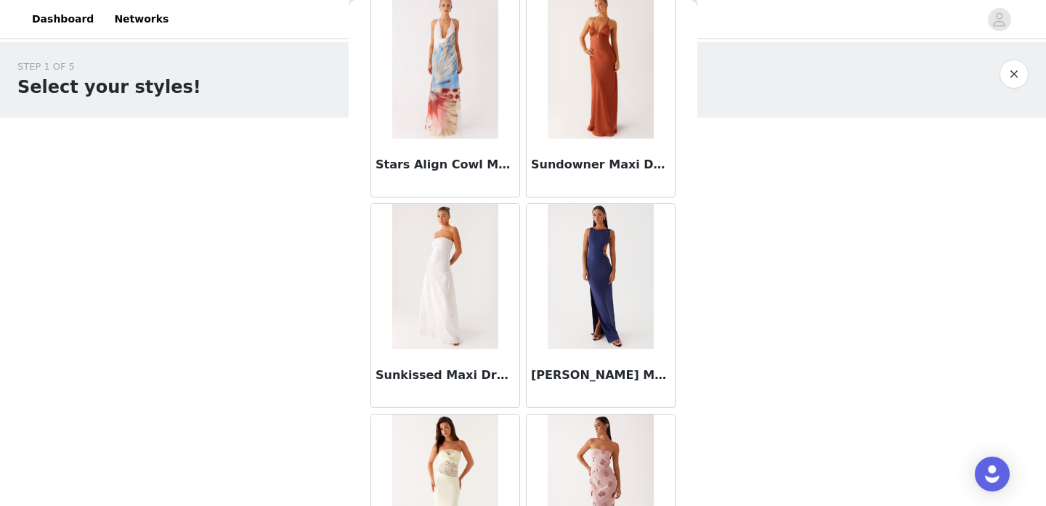
scroll to position [45949, 0]
